Goal: Check status: Check status

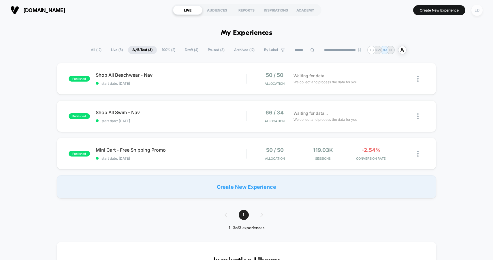
click at [478, 10] on div "ED" at bounding box center [477, 10] width 11 height 11
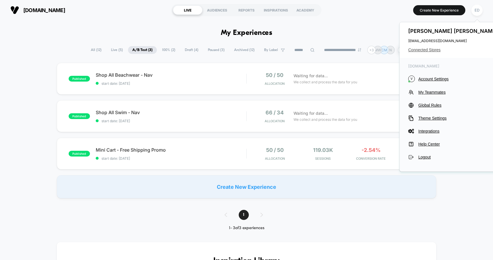
click at [436, 50] on span "Connected Stores" at bounding box center [454, 50] width 91 height 5
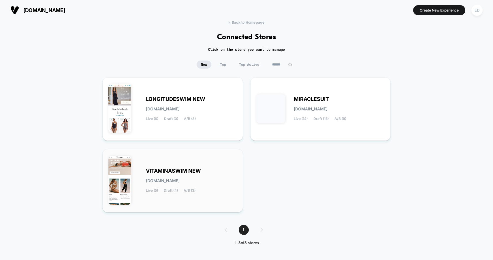
click at [183, 170] on span "VITAMINASWIM NEW" at bounding box center [173, 171] width 55 height 4
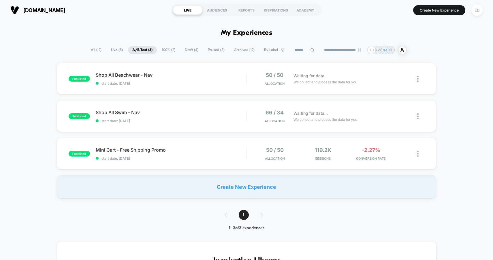
click at [211, 50] on span "Paused ( 3 )" at bounding box center [216, 50] width 25 height 8
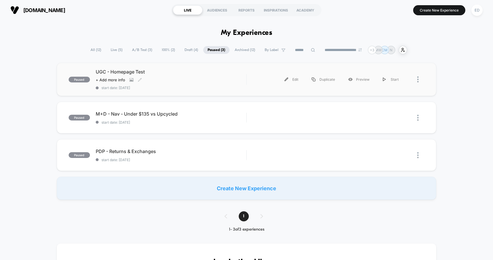
click at [205, 82] on div "UGC - Homepage Test Click to view images Click to edit experience details + Add…" at bounding box center [171, 79] width 151 height 21
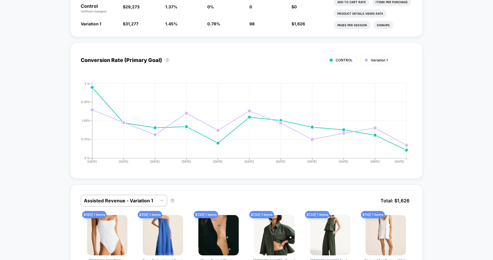
scroll to position [275, 0]
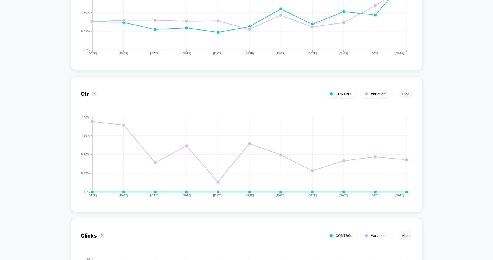
scroll to position [974, 0]
